Goal: Task Accomplishment & Management: Use online tool/utility

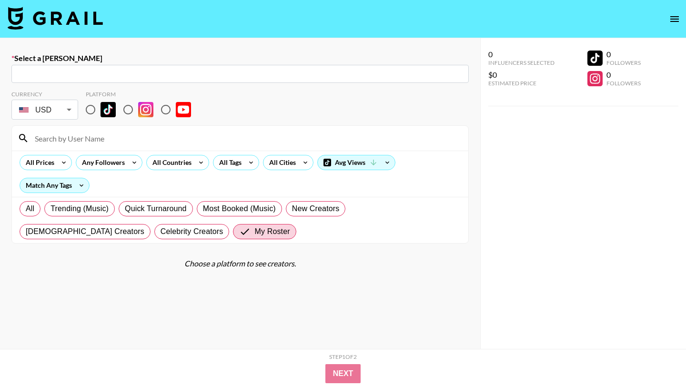
click at [15, 18] on img at bounding box center [55, 18] width 95 height 23
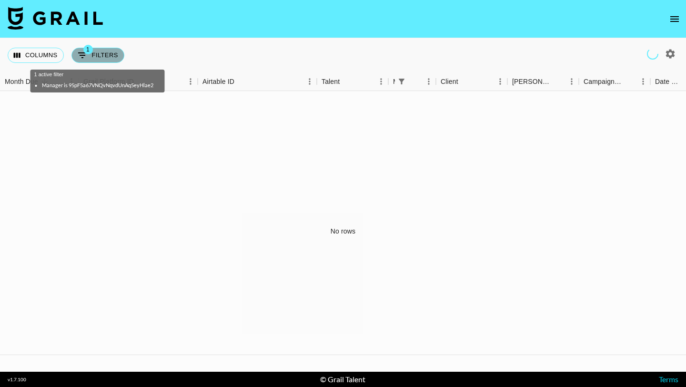
click at [97, 58] on button "1 Filters" at bounding box center [97, 55] width 53 height 15
select select "managerIds"
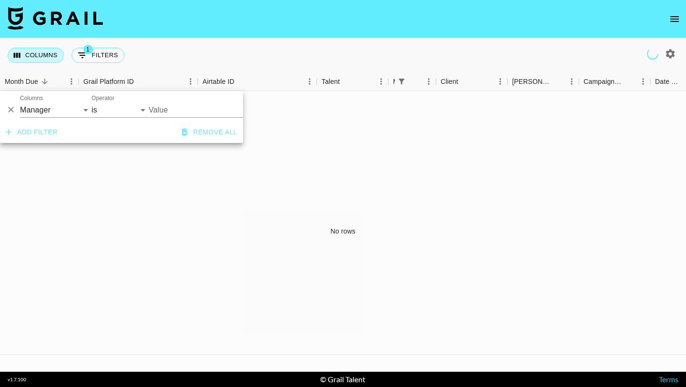
click at [43, 58] on button "Columns" at bounding box center [36, 55] width 56 height 15
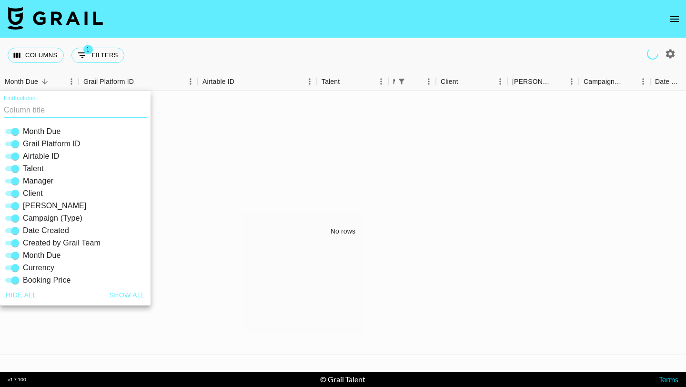
click at [278, 52] on div "Columns 1 Filters + Booking" at bounding box center [343, 55] width 686 height 34
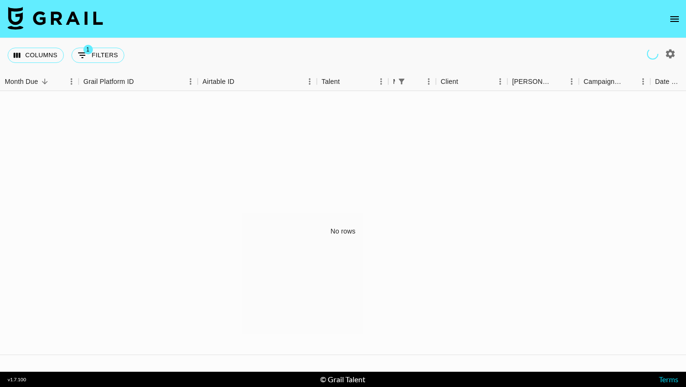
click at [359, 9] on nav at bounding box center [343, 19] width 686 height 38
click at [354, 23] on nav at bounding box center [343, 19] width 686 height 38
click at [378, 23] on nav at bounding box center [343, 19] width 686 height 38
click at [370, 27] on nav at bounding box center [343, 19] width 686 height 38
click at [282, 15] on nav at bounding box center [343, 19] width 686 height 38
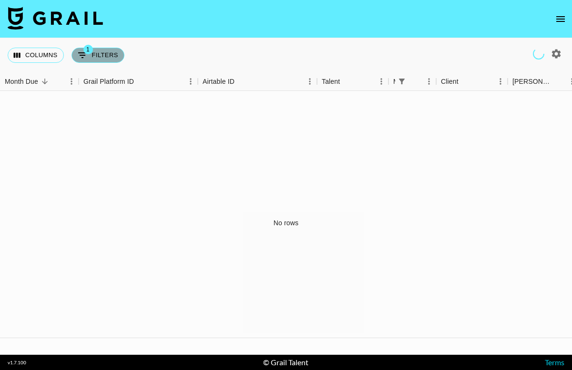
click at [78, 51] on icon "Show filters" at bounding box center [82, 55] width 11 height 11
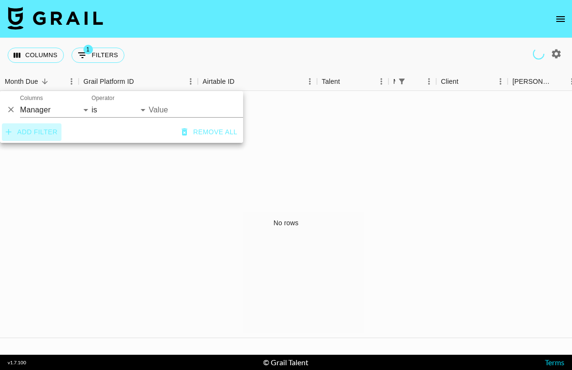
click at [46, 135] on button "Add filter" at bounding box center [32, 132] width 60 height 18
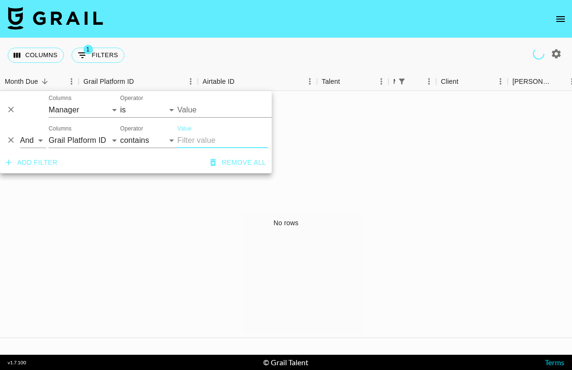
click at [50, 164] on button "Add filter" at bounding box center [32, 163] width 60 height 18
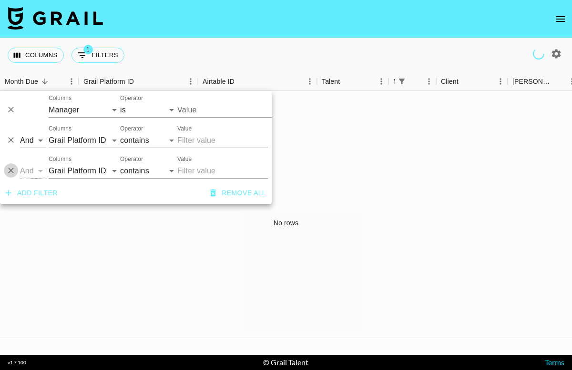
click at [14, 174] on icon "Delete" at bounding box center [11, 171] width 10 height 10
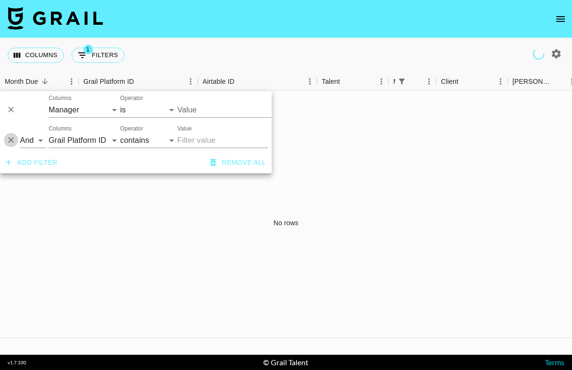
click at [10, 138] on icon "Delete" at bounding box center [11, 140] width 10 height 10
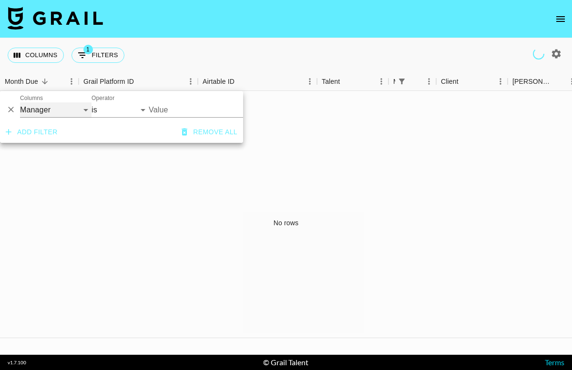
click at [62, 102] on select "Grail Platform ID Airtable ID Talent Manager Client Booker Campaign (Type) Date…" at bounding box center [55, 109] width 71 height 15
select select "id"
select select "contains"
click at [58, 108] on select "Grail Platform ID Airtable ID Talent Manager Client Booker Campaign (Type) Date…" at bounding box center [55, 109] width 71 height 15
select select "campaign"
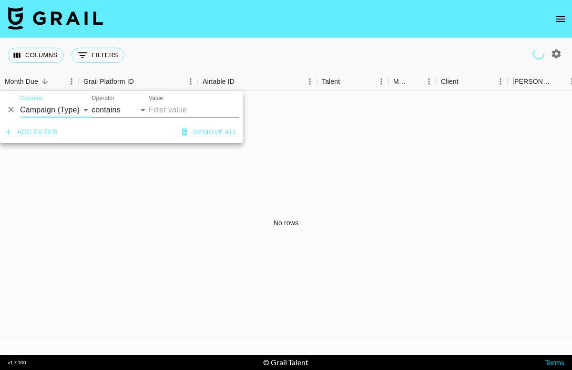
click at [124, 199] on div "No rows" at bounding box center [286, 223] width 572 height 264
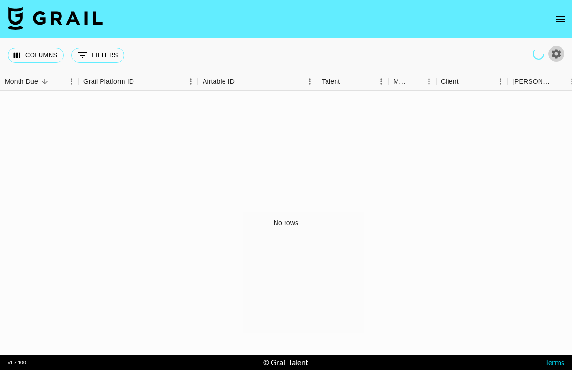
click at [557, 53] on icon "button" at bounding box center [555, 53] width 11 height 11
select select "Jun '25"
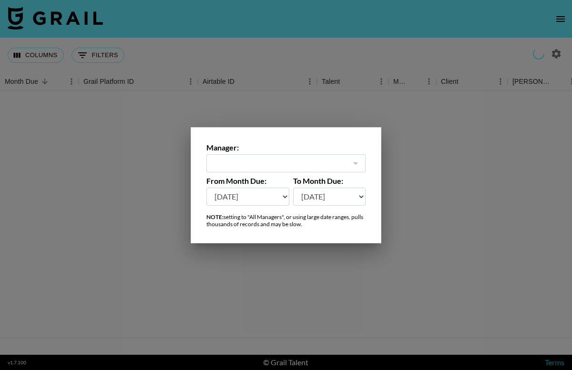
click at [357, 166] on div at bounding box center [355, 163] width 12 height 13
click at [353, 163] on div at bounding box center [355, 163] width 12 height 13
click at [448, 182] on div at bounding box center [286, 185] width 572 height 370
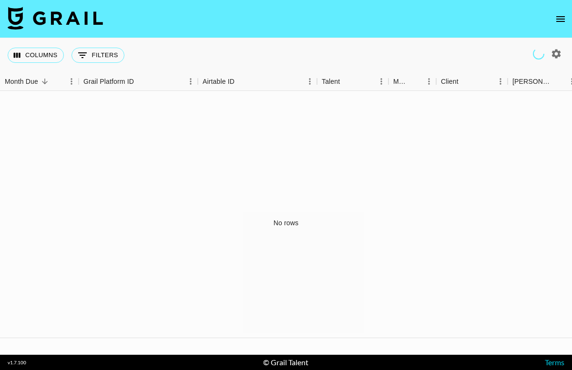
click at [555, 51] on icon "button" at bounding box center [556, 53] width 9 height 9
select select "Jun '25"
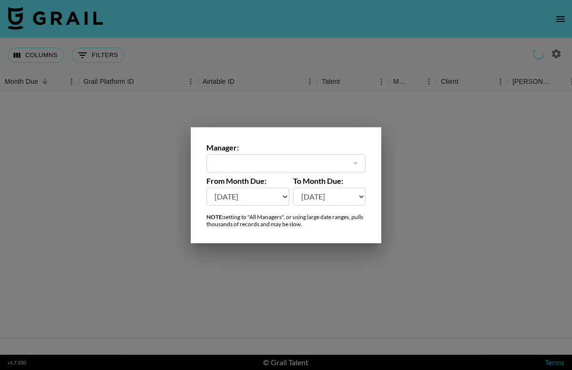
click at [555, 51] on div at bounding box center [286, 185] width 572 height 370
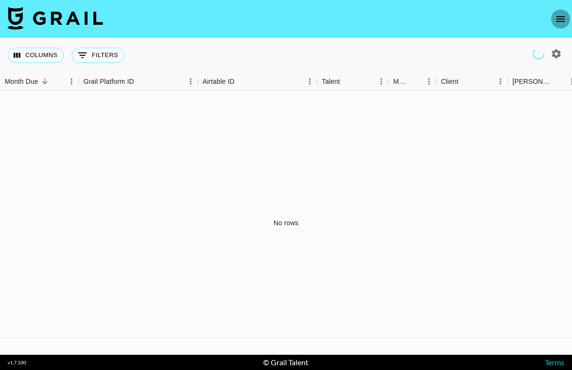
click at [555, 14] on icon "open drawer" at bounding box center [559, 18] width 11 height 11
